Goal: Task Accomplishment & Management: Complete application form

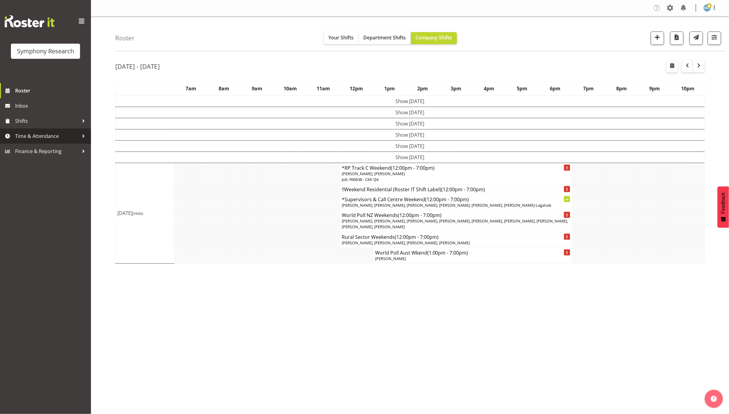
click at [24, 134] on span "Time & Attendance" at bounding box center [47, 136] width 64 height 9
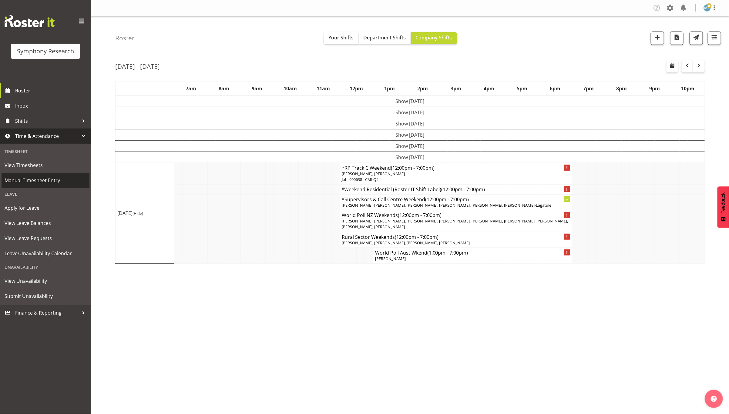
click at [53, 174] on link "Manual Timesheet Entry" at bounding box center [46, 180] width 88 height 15
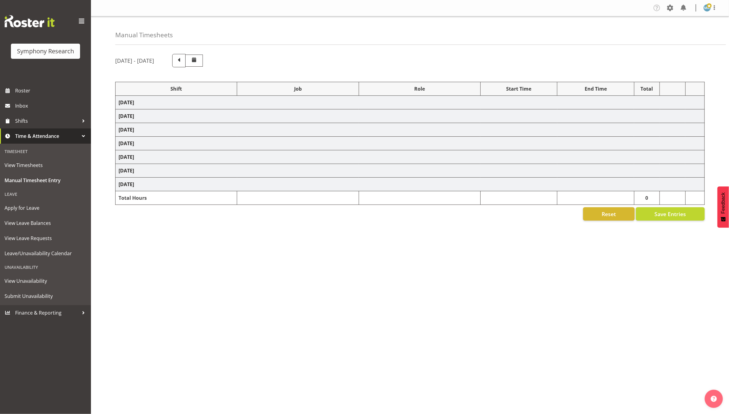
select select "26078"
select select "9426"
select select "47"
select select "48116"
select select "10632"
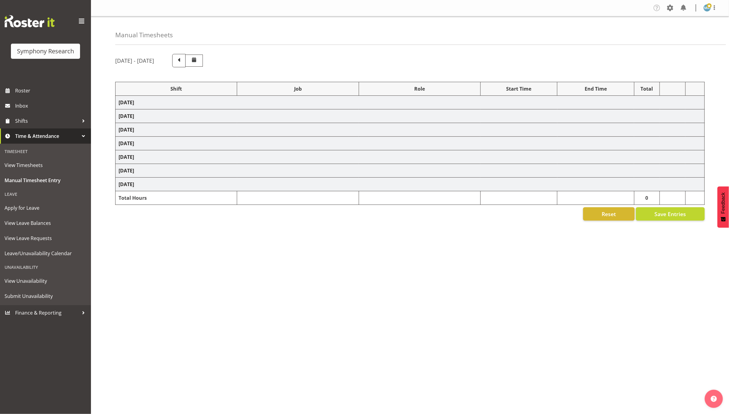
select select "47"
select select "26078"
select select "9426"
select select "47"
select select "26078"
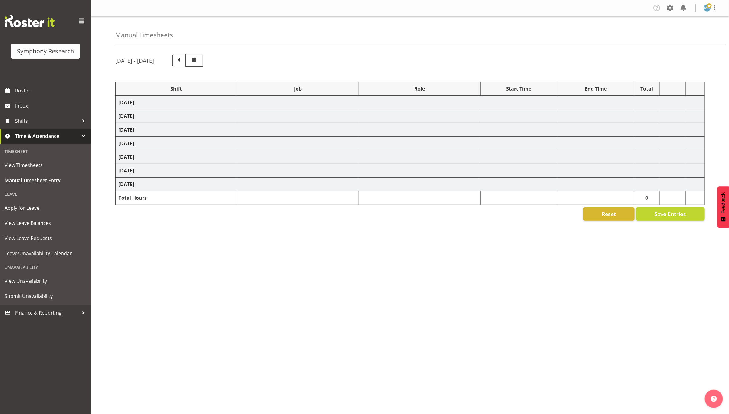
select select "10632"
select select "47"
select select "26078"
select select "9426"
select select "47"
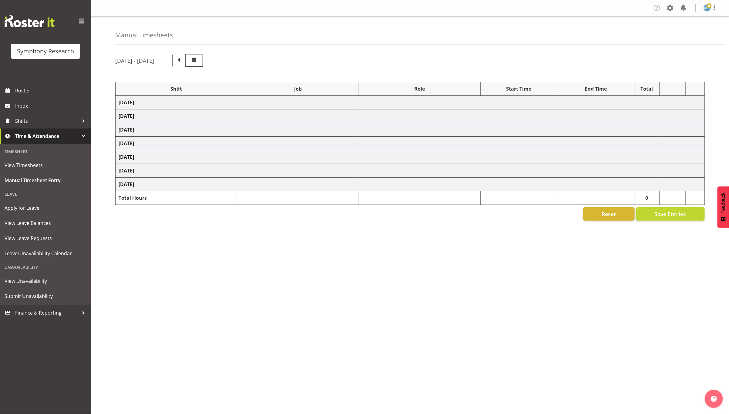
select select "26078"
select select "9426"
select select "47"
select select "26078"
select select "9426"
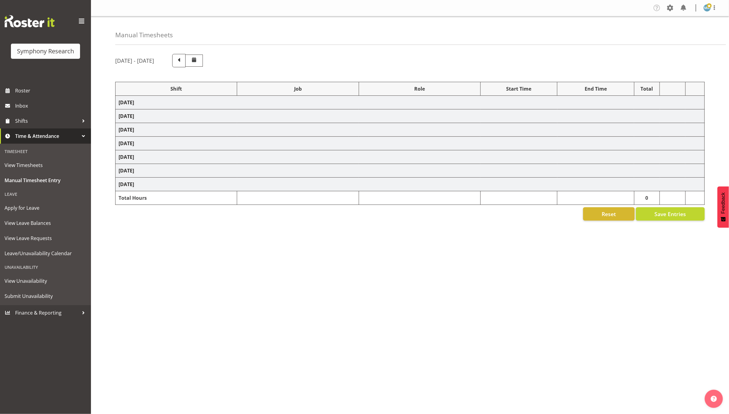
select select "47"
select select "26078"
select select "10575"
select select "47"
select select "26078"
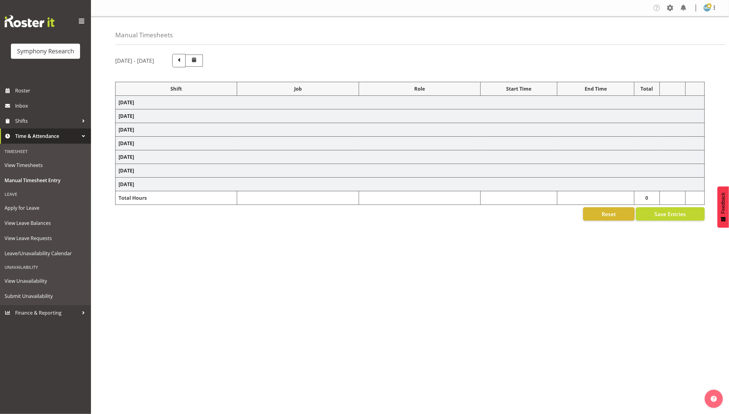
select select "9426"
select select "47"
select select "48116"
select select "10632"
select select "47"
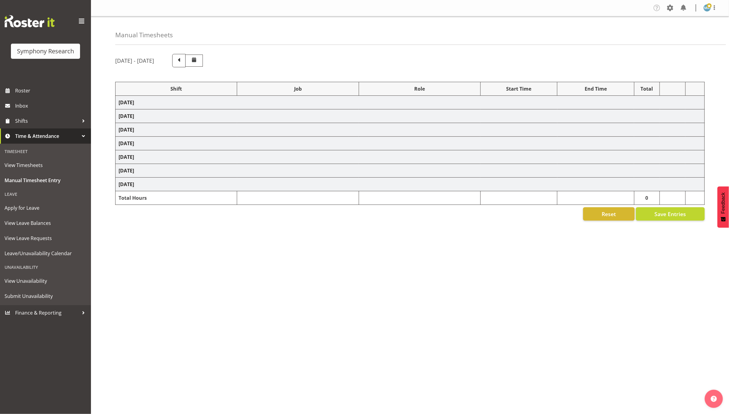
select select "26078"
select select "10242"
select select "47"
select select "26078"
select select "10587"
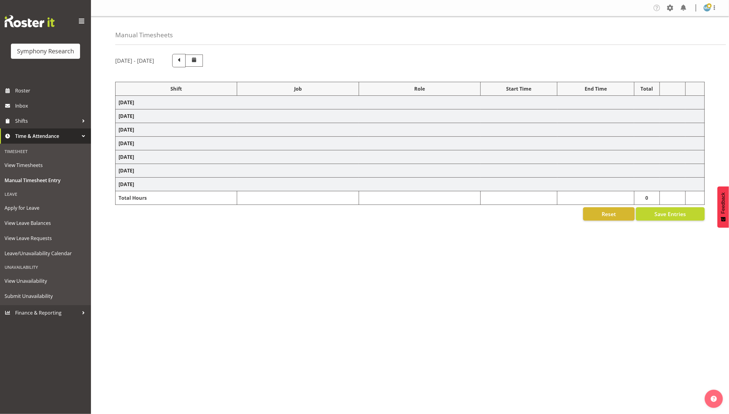
select select "47"
select select "26078"
select select "10575"
select select "47"
select select "26078"
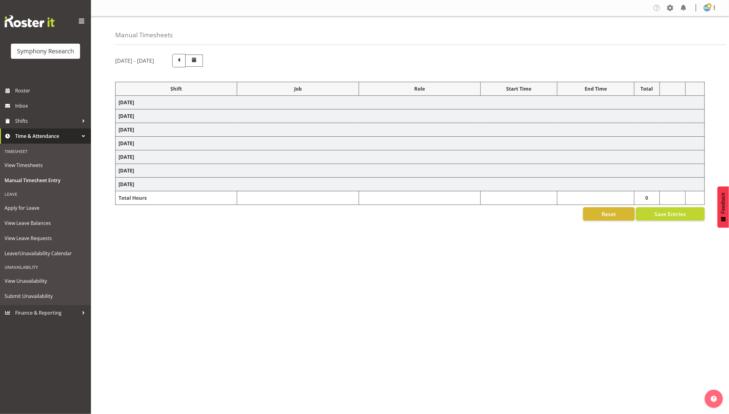
select select "10632"
select select "47"
select select "26078"
select select "743"
select select "26078"
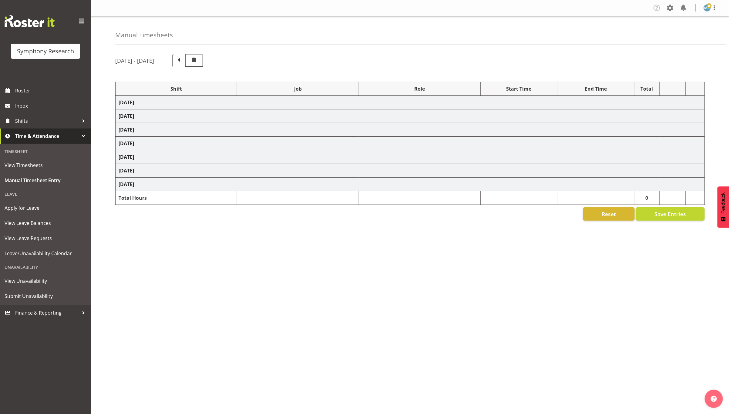
select select "10632"
select select "47"
select select "26078"
select select "10575"
select select "47"
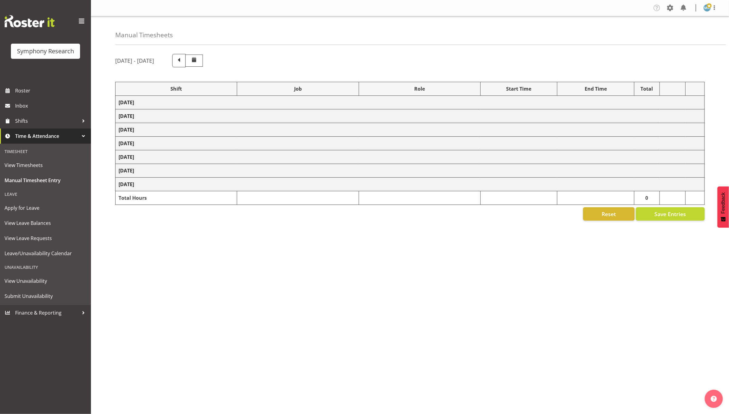
select select "26078"
select select "10632"
select select "47"
select select "26078"
select select "9426"
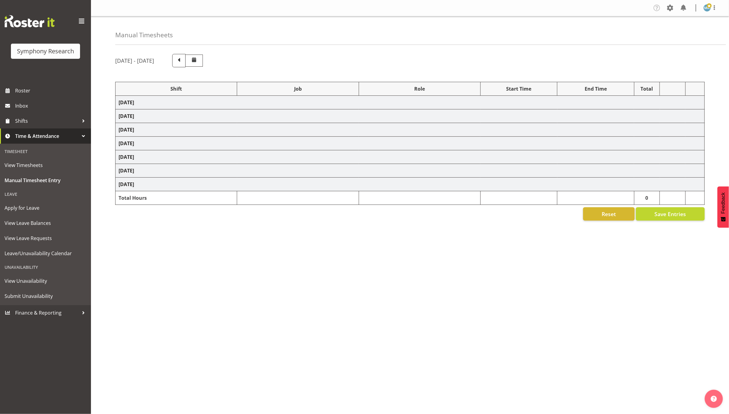
select select "47"
select select "26078"
select select "10632"
select select "47"
select select "26078"
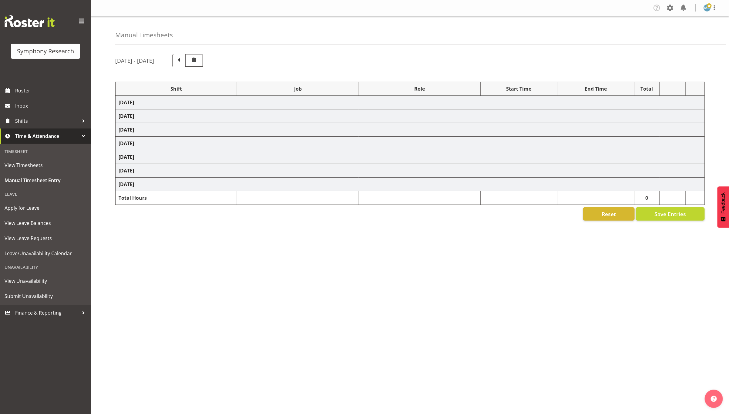
select select "10242"
select select "47"
select select "26078"
select select "10632"
select select "47"
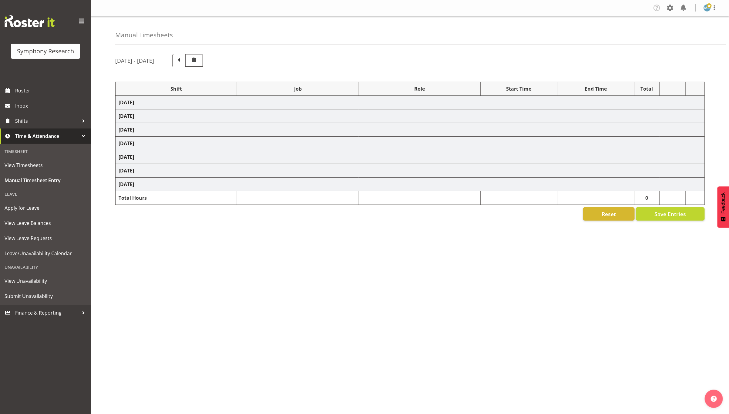
select select "26078"
select select "10587"
select select "47"
select select "26078"
select select "10632"
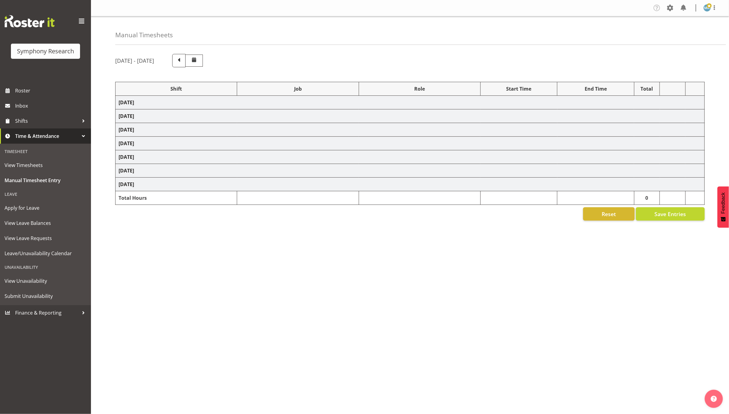
select select "47"
select select "26078"
select select "9426"
select select "47"
select select "26078"
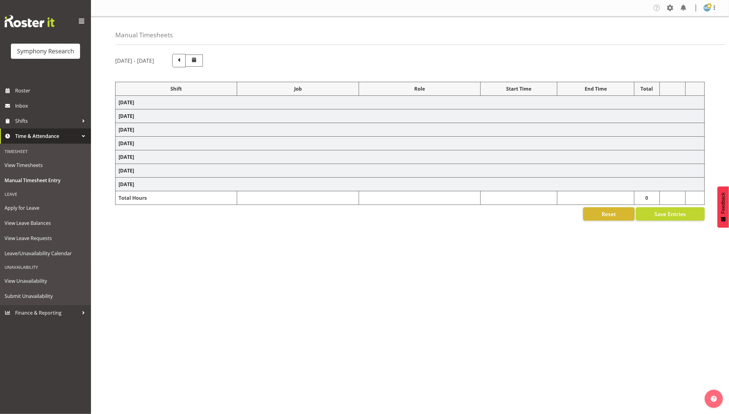
select select "10575"
select select "47"
select select "26078"
select select "10632"
select select "47"
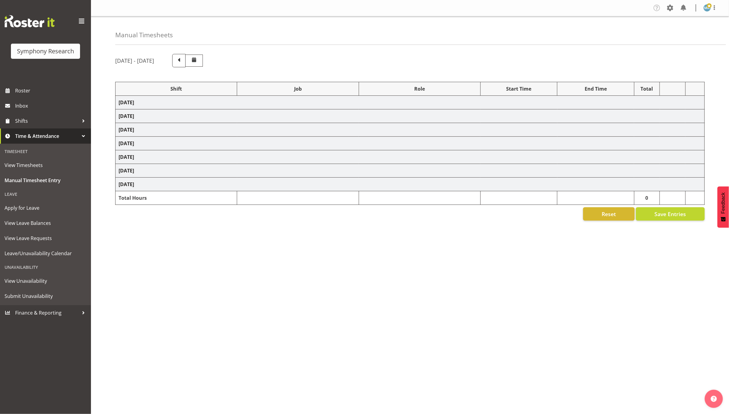
select select "48116"
select select "9426"
select select "47"
select select "48116"
select select "10631"
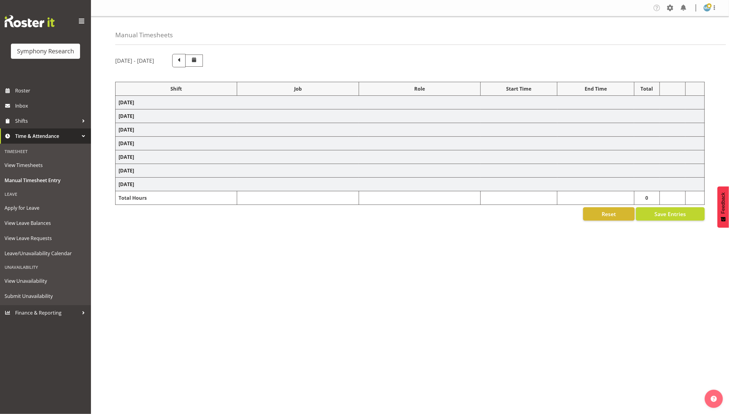
select select "47"
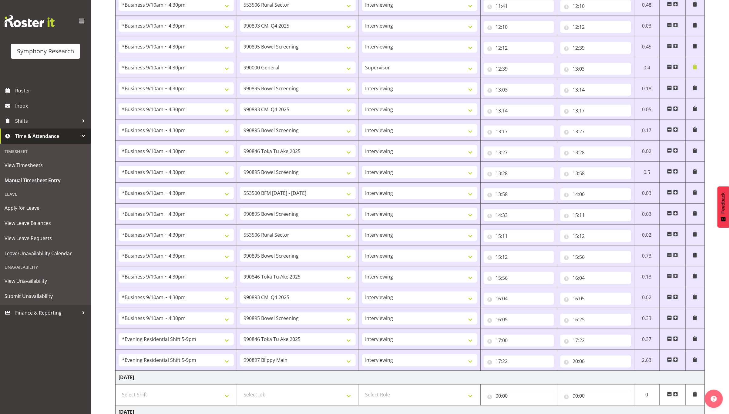
scroll to position [514, 0]
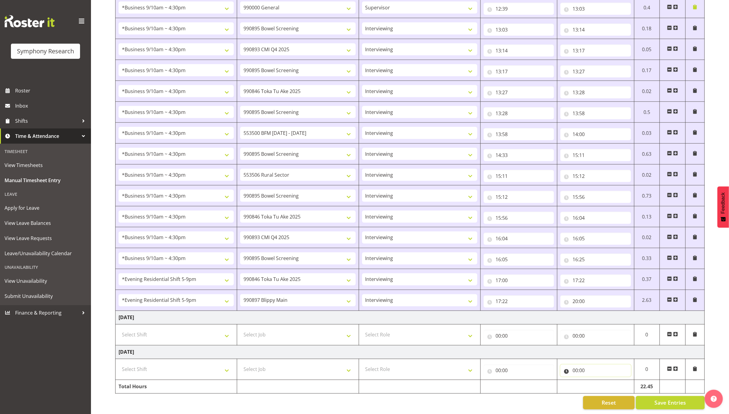
click at [608, 365] on input "00:00" at bounding box center [595, 371] width 70 height 12
click at [599, 381] on select "00 01 02 03 04 05 06 07 08 09 10 11 12 13 14 15 16 17 18 19 20 21 22 23" at bounding box center [602, 387] width 14 height 12
select select "15"
click at [595, 381] on select "00 01 02 03 04 05 06 07 08 09 10 11 12 13 14 15 16 17 18 19 20 21 22 23" at bounding box center [602, 387] width 14 height 12
type input "15:00"
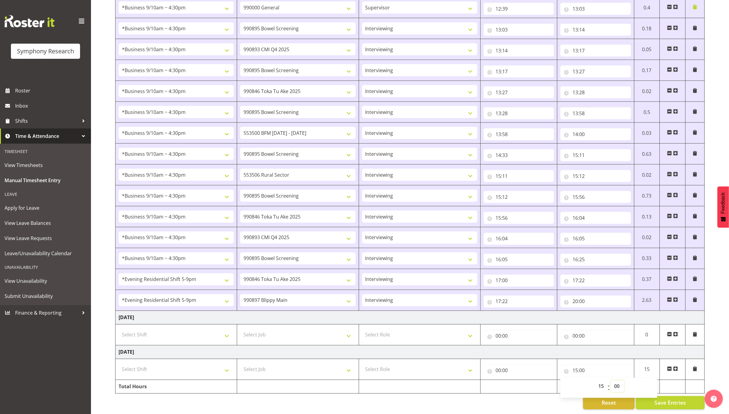
click at [622, 381] on select "00 01 02 03 04 05 06 07 08 09 10 11 12 13 14 15 16 17 18 19 20 21 22 23 24 25 2…" at bounding box center [618, 387] width 14 height 12
select select "50"
click at [611, 381] on select "00 01 02 03 04 05 06 07 08 09 10 11 12 13 14 15 16 17 18 19 20 21 22 23 24 25 2…" at bounding box center [618, 387] width 14 height 12
type input "15:50"
click at [525, 365] on input "00:00" at bounding box center [519, 371] width 70 height 12
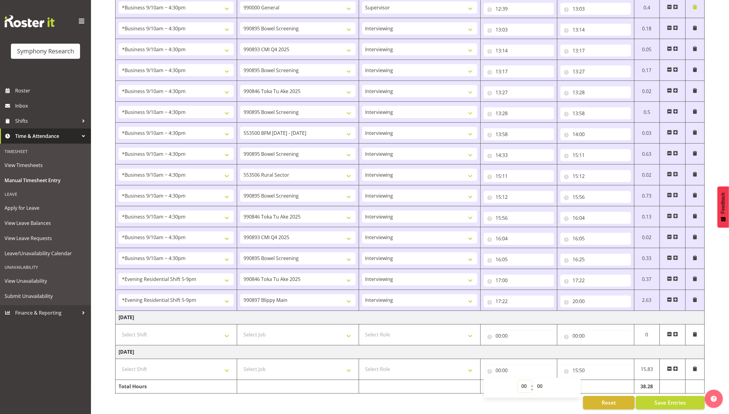
click at [523, 381] on select "00 01 02 03 04 05 06 07 08 09 10 11 12 13 14 15 16 17 18 19 20 21 22 23" at bounding box center [525, 387] width 14 height 12
select select "12"
click at [518, 381] on select "00 01 02 03 04 05 06 07 08 09 10 11 12 13 14 15 16 17 18 19 20 21 22 23" at bounding box center [525, 387] width 14 height 12
type input "12:00"
click at [414, 364] on select "Select Role Supervisor Interviewing Briefing" at bounding box center [419, 370] width 115 height 12
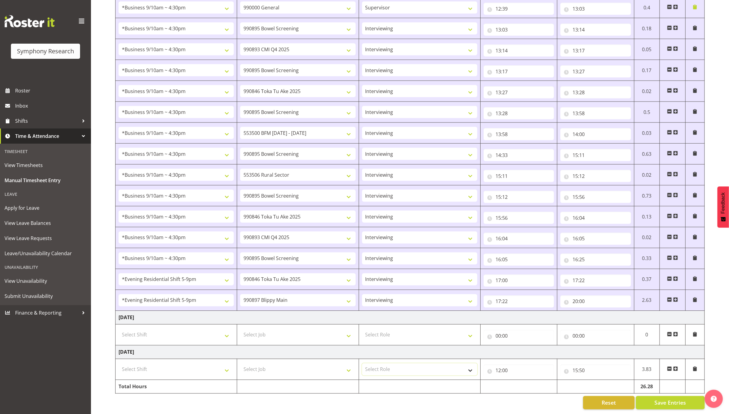
select select "47"
click at [362, 364] on select "Select Role Supervisor Interviewing Briefing" at bounding box center [419, 370] width 115 height 12
click at [321, 364] on select "Select Job 550060 IF Admin 553492 World Poll Aus Wave 2 Main 2025 553493 World …" at bounding box center [297, 370] width 115 height 12
click at [595, 365] on input "15:50" at bounding box center [595, 371] width 70 height 12
click at [603, 381] on select "00 01 02 03 04 05 06 07 08 09 10 11 12 13 14 15 16 17 18 19 20 21 22 23" at bounding box center [602, 387] width 14 height 12
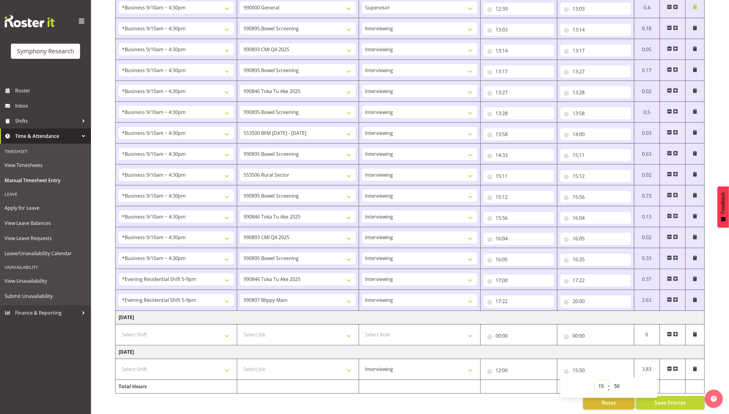
select select "14"
click at [595, 381] on select "00 01 02 03 04 05 06 07 08 09 10 11 12 13 14 15 16 17 18 19 20 21 22 23" at bounding box center [602, 387] width 14 height 12
type input "14:50"
click at [620, 381] on select "00 01 02 03 04 05 06 07 08 09 10 11 12 13 14 15 16 17 18 19 20 21 22 23 24 25 2…" at bounding box center [618, 387] width 14 height 12
select select "0"
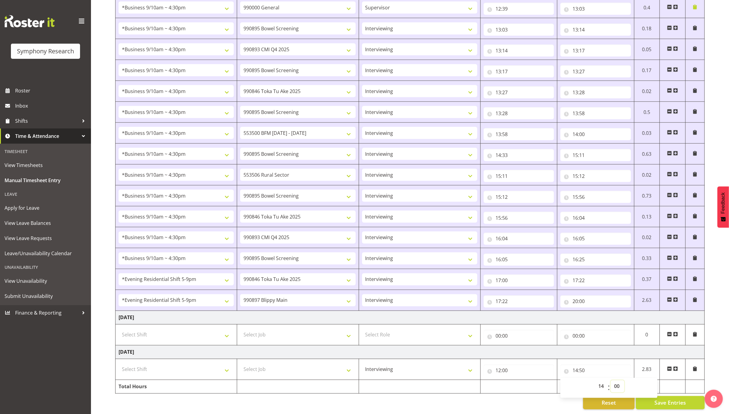
click at [611, 381] on select "00 01 02 03 04 05 06 07 08 09 10 11 12 13 14 15 16 17 18 19 20 21 22 23 24 25 2…" at bounding box center [618, 387] width 14 height 12
type input "14:00"
click at [677, 367] on span at bounding box center [675, 369] width 5 height 5
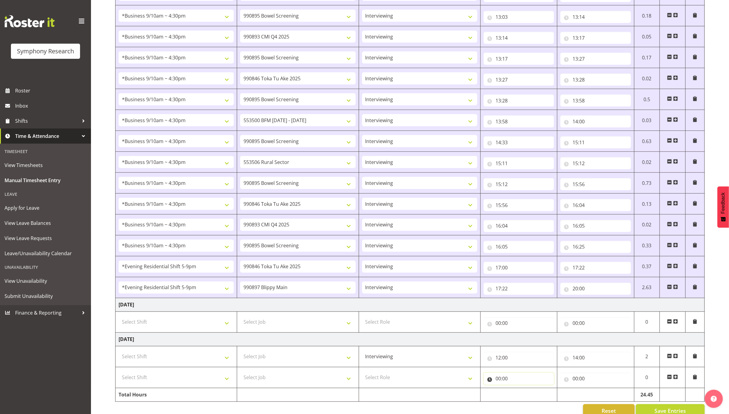
click at [500, 383] on input "00:00" at bounding box center [519, 379] width 70 height 12
click at [523, 401] on select "00 01 02 03 04 05 06 07 08 09 10 11 12 13 14 15 16 17 18 19 20 21 22 23" at bounding box center [525, 395] width 14 height 12
select select "14"
click at [518, 395] on select "00 01 02 03 04 05 06 07 08 09 10 11 12 13 14 15 16 17 18 19 20 21 22 23" at bounding box center [525, 395] width 14 height 12
type input "14:00"
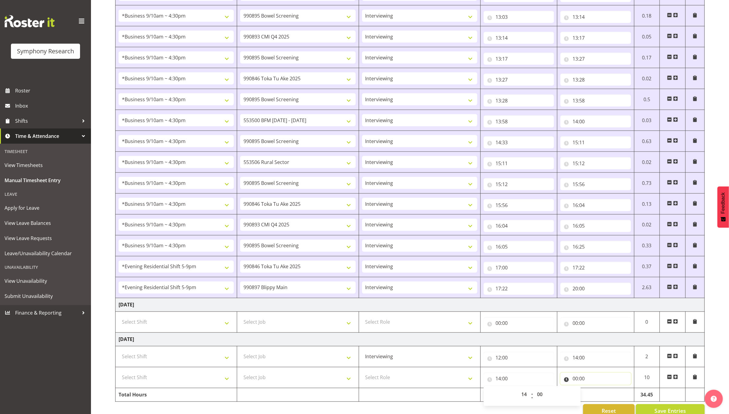
click at [578, 381] on input "00:00" at bounding box center [595, 379] width 70 height 12
click at [597, 401] on select "00 01 02 03 04 05 06 07 08 09 10 11 12 13 14 15 16 17 18 19 20 21 22 23" at bounding box center [602, 395] width 14 height 12
select select "14"
click at [595, 395] on select "00 01 02 03 04 05 06 07 08 09 10 11 12 13 14 15 16 17 18 19 20 21 22 23" at bounding box center [602, 395] width 14 height 12
type input "14:00"
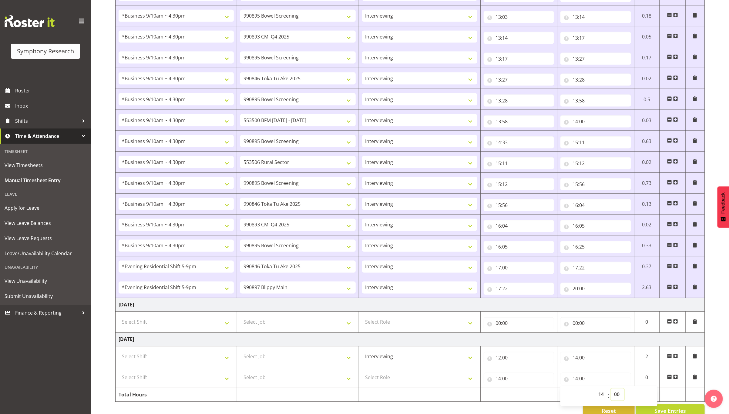
click at [613, 398] on select "00 01 02 03 04 05 06 07 08 09 10 11 12 13 14 15 16 17 18 19 20 21 22 23 24 25 2…" at bounding box center [618, 395] width 14 height 12
select select "8"
click at [611, 395] on select "00 01 02 03 04 05 06 07 08 09 10 11 12 13 14 15 16 17 18 19 20 21 22 23 24 25 2…" at bounding box center [618, 395] width 14 height 12
type input "14:08"
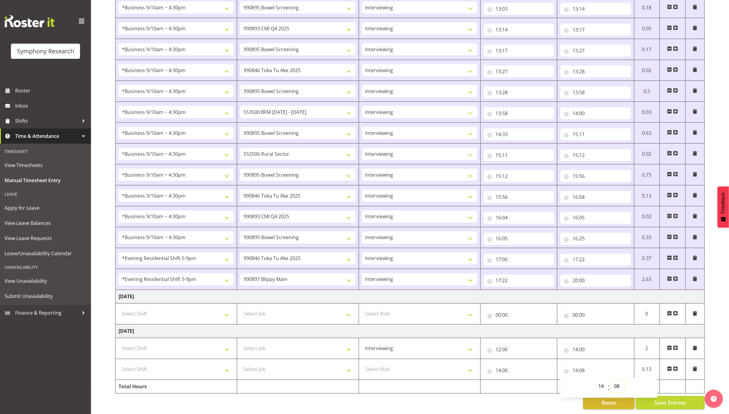
scroll to position [535, 0]
click at [674, 367] on span at bounding box center [675, 369] width 5 height 5
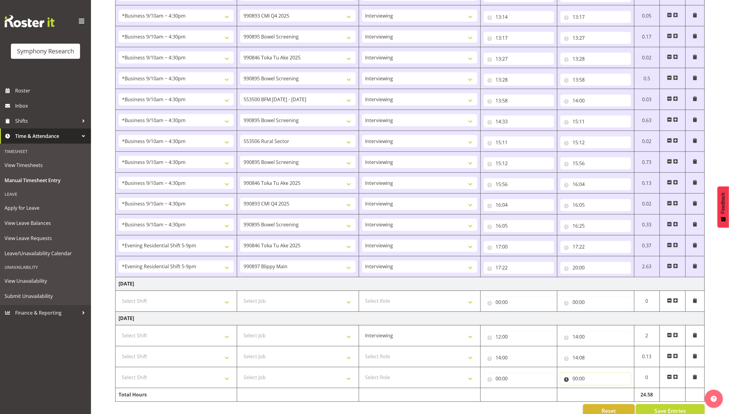
click at [596, 385] on input "00:00" at bounding box center [595, 379] width 70 height 12
click at [602, 400] on select "00 01 02 03 04 05 06 07 08 09 10 11 12 13 14 15 16 17 18 19 20 21 22 23" at bounding box center [602, 395] width 14 height 12
select select "15"
click at [595, 395] on select "00 01 02 03 04 05 06 07 08 09 10 11 12 13 14 15 16 17 18 19 20 21 22 23" at bounding box center [602, 395] width 14 height 12
type input "15:00"
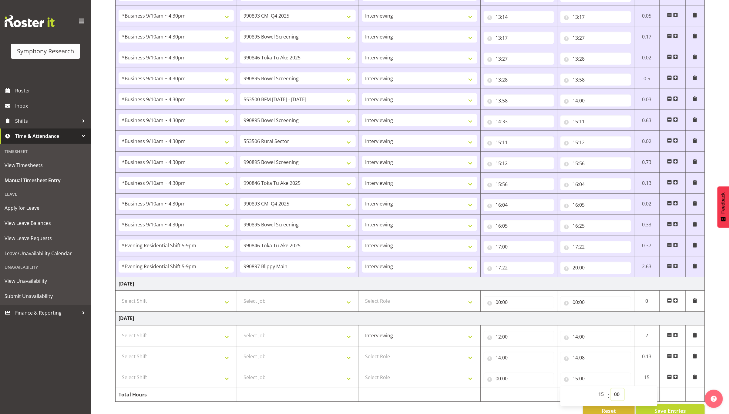
click at [620, 396] on select "00 01 02 03 04 05 06 07 08 09 10 11 12 13 14 15 16 17 18 19 20 21 22 23 24 25 2…" at bounding box center [618, 395] width 14 height 12
select select "50"
click at [611, 395] on select "00 01 02 03 04 05 06 07 08 09 10 11 12 13 14 15 16 17 18 19 20 21 22 23 24 25 2…" at bounding box center [618, 395] width 14 height 12
type input "15:50"
click at [536, 383] on input "00:00" at bounding box center [519, 379] width 70 height 12
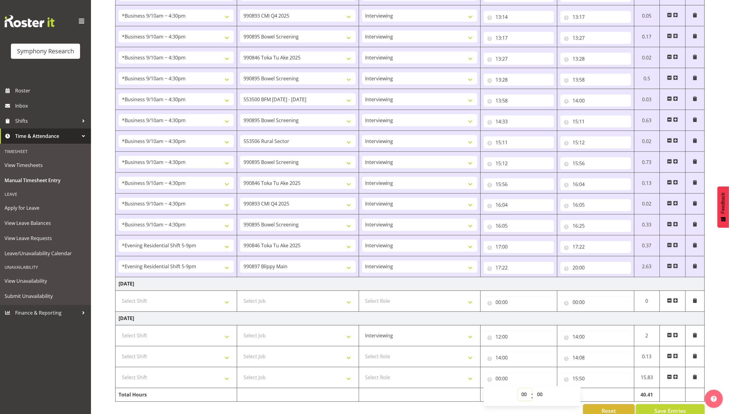
click at [520, 397] on select "00 01 02 03 04 05 06 07 08 09 10 11 12 13 14 15 16 17 18 19 20 21 22 23" at bounding box center [525, 395] width 14 height 12
select select "14"
click at [518, 395] on select "00 01 02 03 04 05 06 07 08 09 10 11 12 13 14 15 16 17 18 19 20 21 22 23" at bounding box center [525, 395] width 14 height 12
type input "14:00"
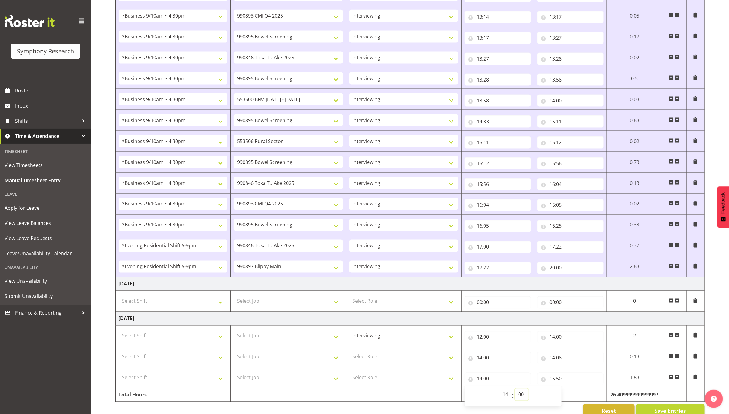
click at [521, 400] on select "00 01 02 03 04 05 06 07 08 09 10 11 12 13 14 15 16 17 18 19 20 21 22 23 24 25 2…" at bounding box center [522, 395] width 14 height 12
select select "8"
click at [515, 395] on select "00 01 02 03 04 05 06 07 08 09 10 11 12 13 14 15 16 17 18 19 20 21 22 23 24 25 2…" at bounding box center [522, 395] width 14 height 12
type input "14:08"
click at [431, 363] on select "Select Role Supervisor Interviewing Briefing" at bounding box center [403, 357] width 109 height 12
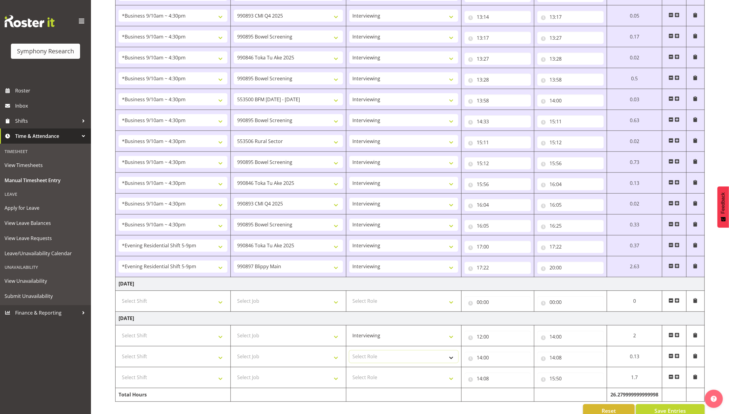
select select "47"
click at [349, 357] on select "Select Role Supervisor Interviewing Briefing" at bounding box center [403, 357] width 109 height 12
click at [435, 384] on select "Select Role Supervisor Interviewing Briefing" at bounding box center [403, 378] width 109 height 12
select select "47"
click at [349, 378] on select "Select Role Supervisor Interviewing Briefing" at bounding box center [403, 378] width 109 height 12
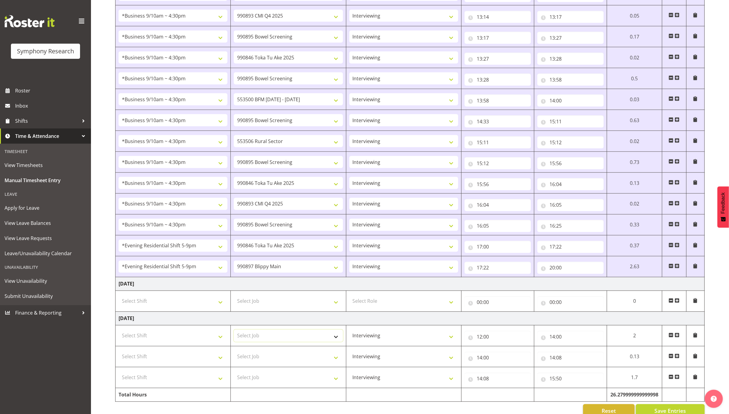
click at [294, 342] on select "Select Job 550060 IF Admin 553492 World Poll Aus Wave 2 Main 2025 553493 World …" at bounding box center [288, 336] width 109 height 12
select select "10632"
click at [234, 335] on select "Select Job 550060 IF Admin 553492 World Poll Aus Wave 2 Main 2025 553493 World …" at bounding box center [288, 336] width 109 height 12
click at [297, 357] on select "Select Job 550060 IF Admin 553492 World Poll Aus Wave 2 Main 2025 553493 World …" at bounding box center [288, 357] width 109 height 12
select select "10631"
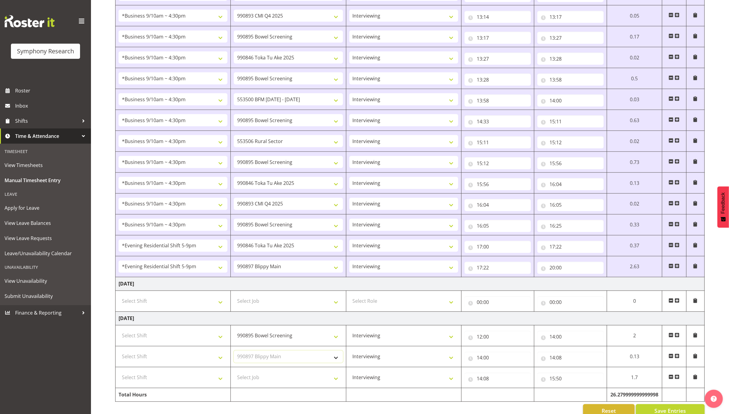
click at [234, 357] on select "Select Job 550060 IF Admin 553492 World Poll Aus Wave 2 Main 2025 553493 World …" at bounding box center [288, 357] width 109 height 12
click at [284, 379] on select "Select Job 550060 IF Admin 553492 World Poll Aus Wave 2 Main 2025 553493 World …" at bounding box center [288, 378] width 109 height 12
select select "9426"
click at [234, 378] on select "Select Job 550060 IF Admin 553492 World Poll Aus Wave 2 Main 2025 553493 World …" at bounding box center [288, 378] width 109 height 12
click at [211, 338] on select "Select Shift !!Weekend Residential (Roster IT Shift Label) *Business 9/10am ~ 4…" at bounding box center [173, 336] width 109 height 12
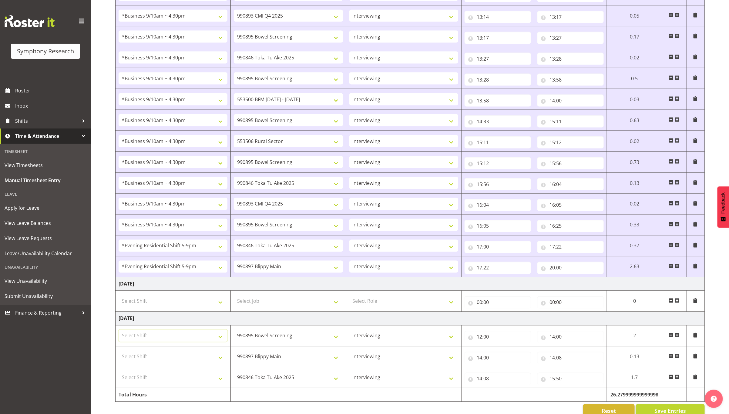
select select "17154"
click at [119, 335] on select "Select Shift !!Weekend Residential (Roster IT Shift Label) *Business 9/10am ~ 4…" at bounding box center [173, 336] width 109 height 12
click at [179, 357] on select "Select Shift !!Weekend Residential (Roster IT Shift Label) *Business 9/10am ~ 4…" at bounding box center [173, 357] width 109 height 12
select select "17154"
click at [119, 357] on select "Select Shift !!Weekend Residential (Roster IT Shift Label) *Business 9/10am ~ 4…" at bounding box center [173, 357] width 109 height 12
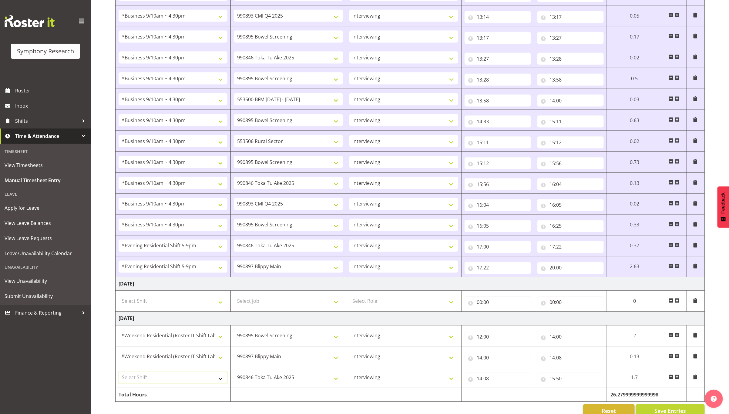
click at [196, 384] on select "Select Shift !!Weekend Residential (Roster IT Shift Label) *Business 9/10am ~ 4…" at bounding box center [173, 378] width 109 height 12
select select "17154"
click at [119, 378] on select "Select Shift !!Weekend Residential (Roster IT Shift Label) *Business 9/10am ~ 4…" at bounding box center [173, 378] width 109 height 12
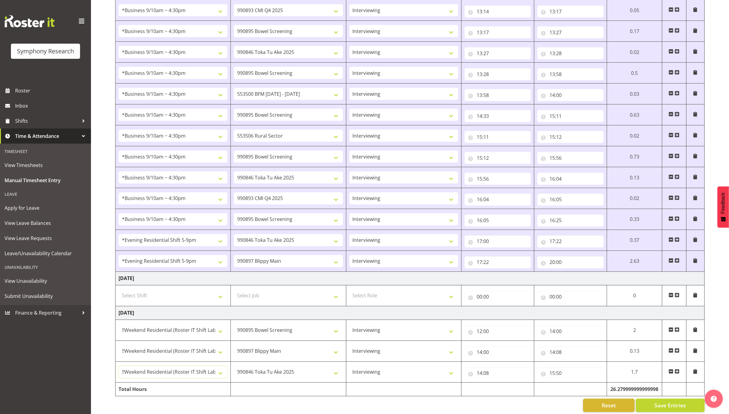
scroll to position [557, 0]
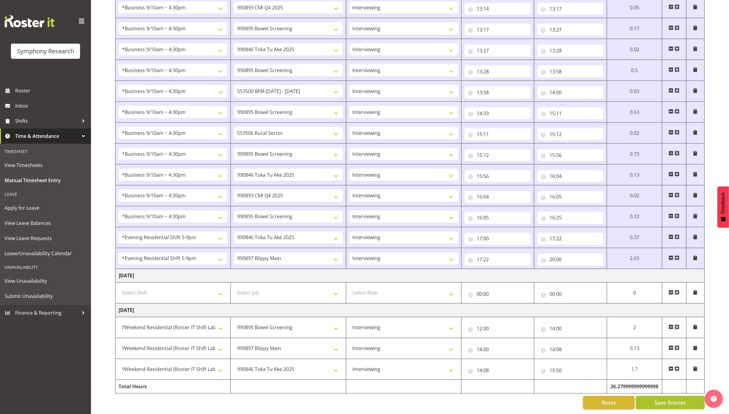
click at [667, 401] on button "Save Entries" at bounding box center [670, 402] width 69 height 13
